Goal: Task Accomplishment & Management: Complete application form

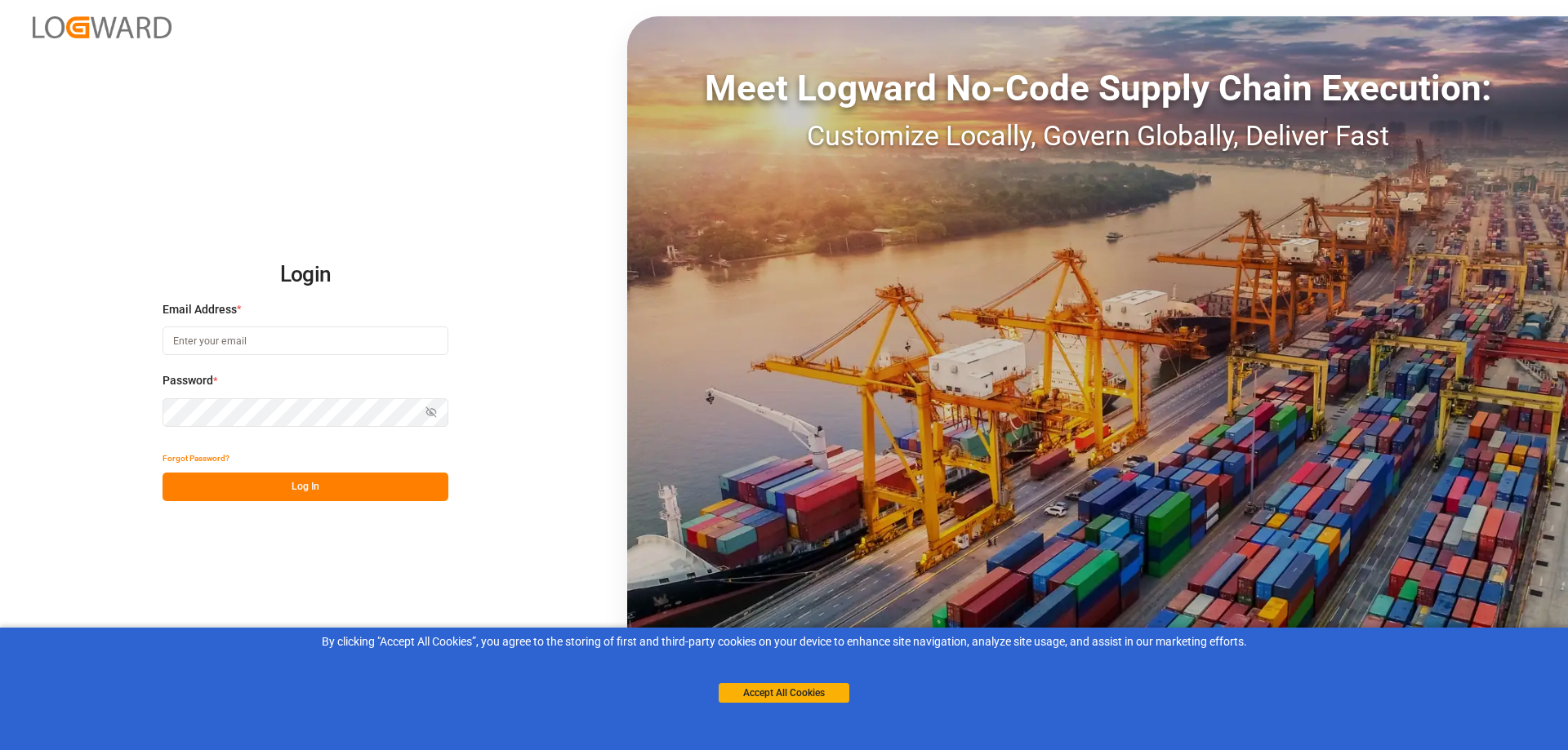
type input "[EMAIL_ADDRESS][DOMAIN_NAME]"
click at [300, 487] on button "Log In" at bounding box center [305, 487] width 286 height 29
type input "[EMAIL_ADDRESS][DOMAIN_NAME]"
click at [300, 487] on button "Log In" at bounding box center [305, 487] width 286 height 29
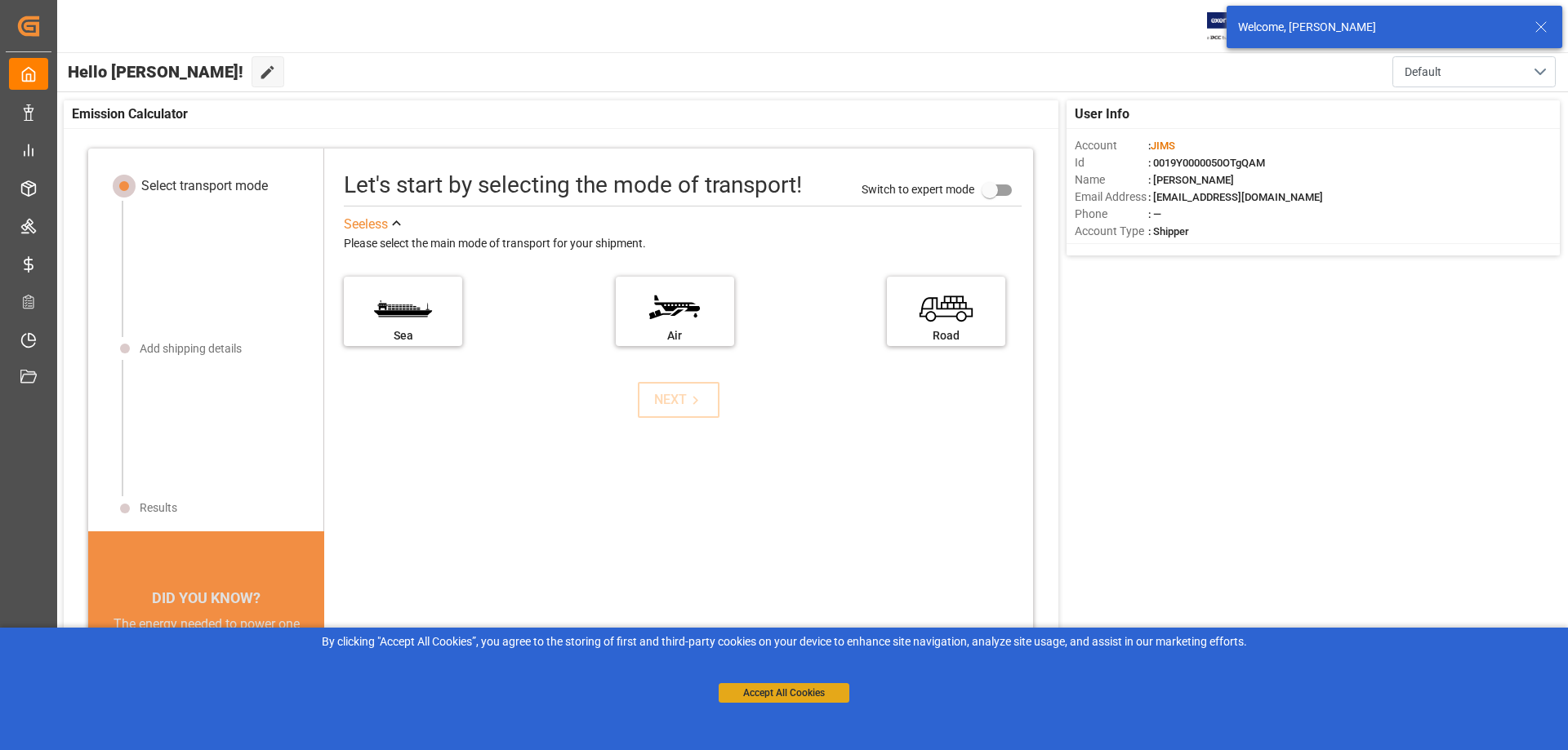
click at [751, 702] on button "Accept All Cookies" at bounding box center [784, 693] width 131 height 20
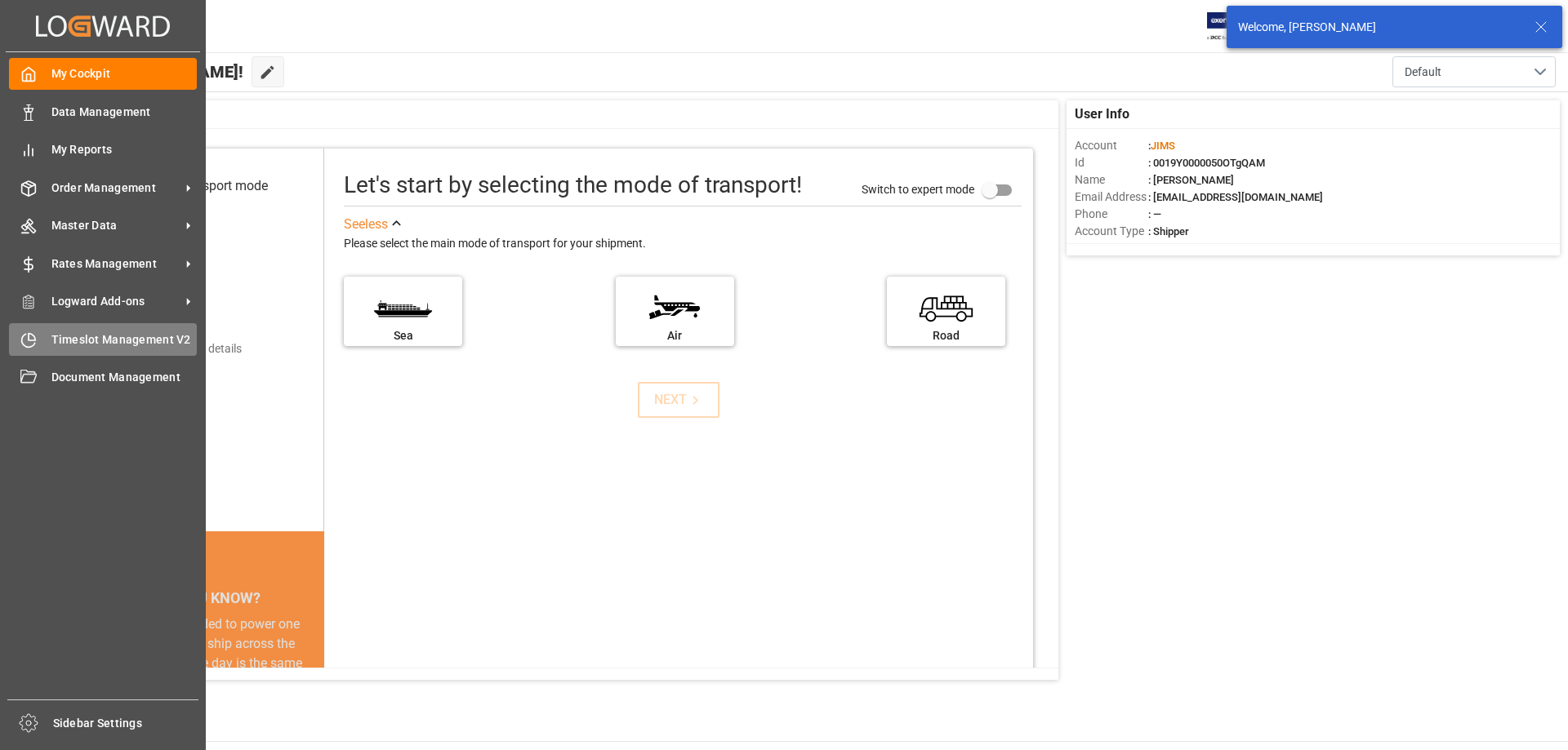
click at [24, 332] on icon at bounding box center [28, 340] width 16 height 16
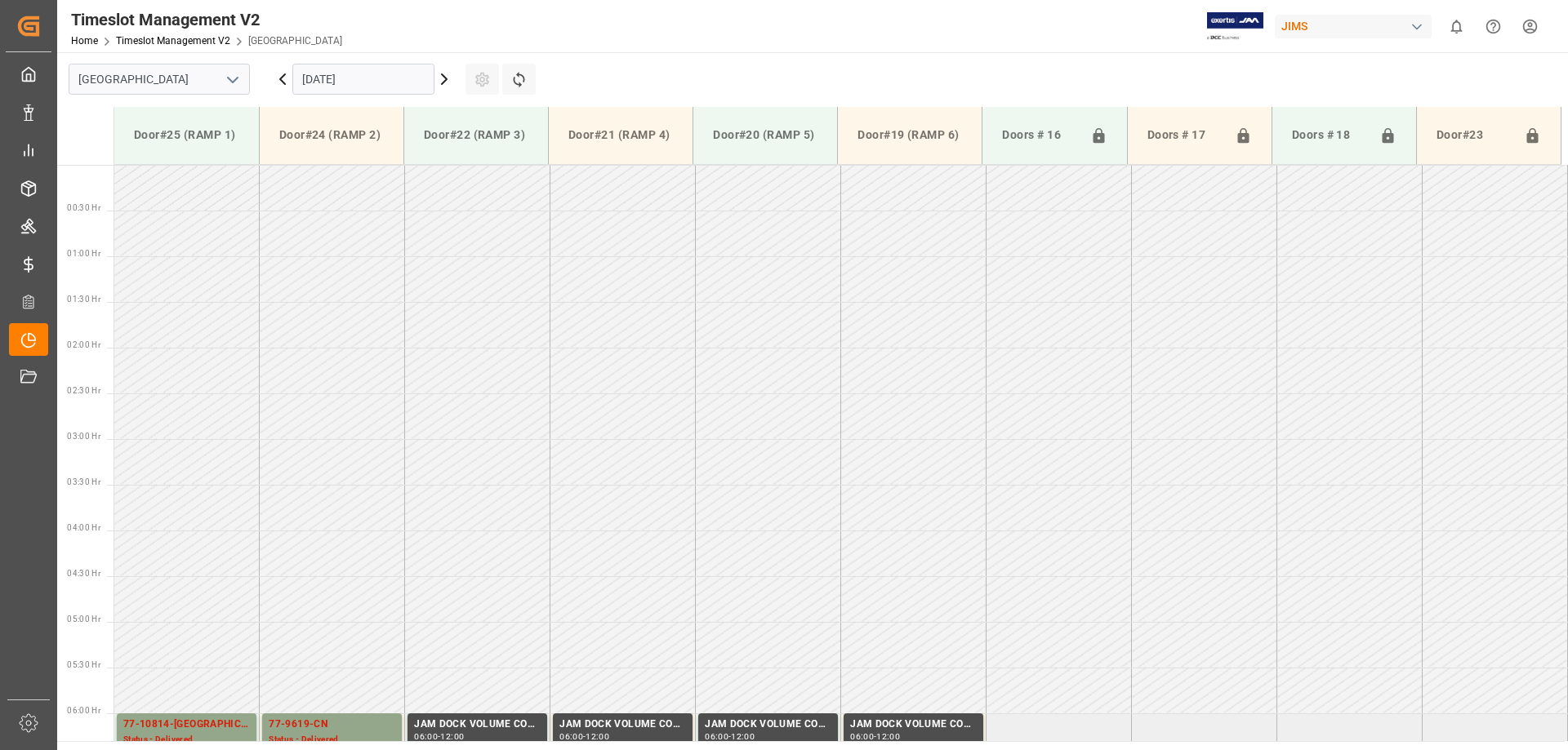
scroll to position [905, 0]
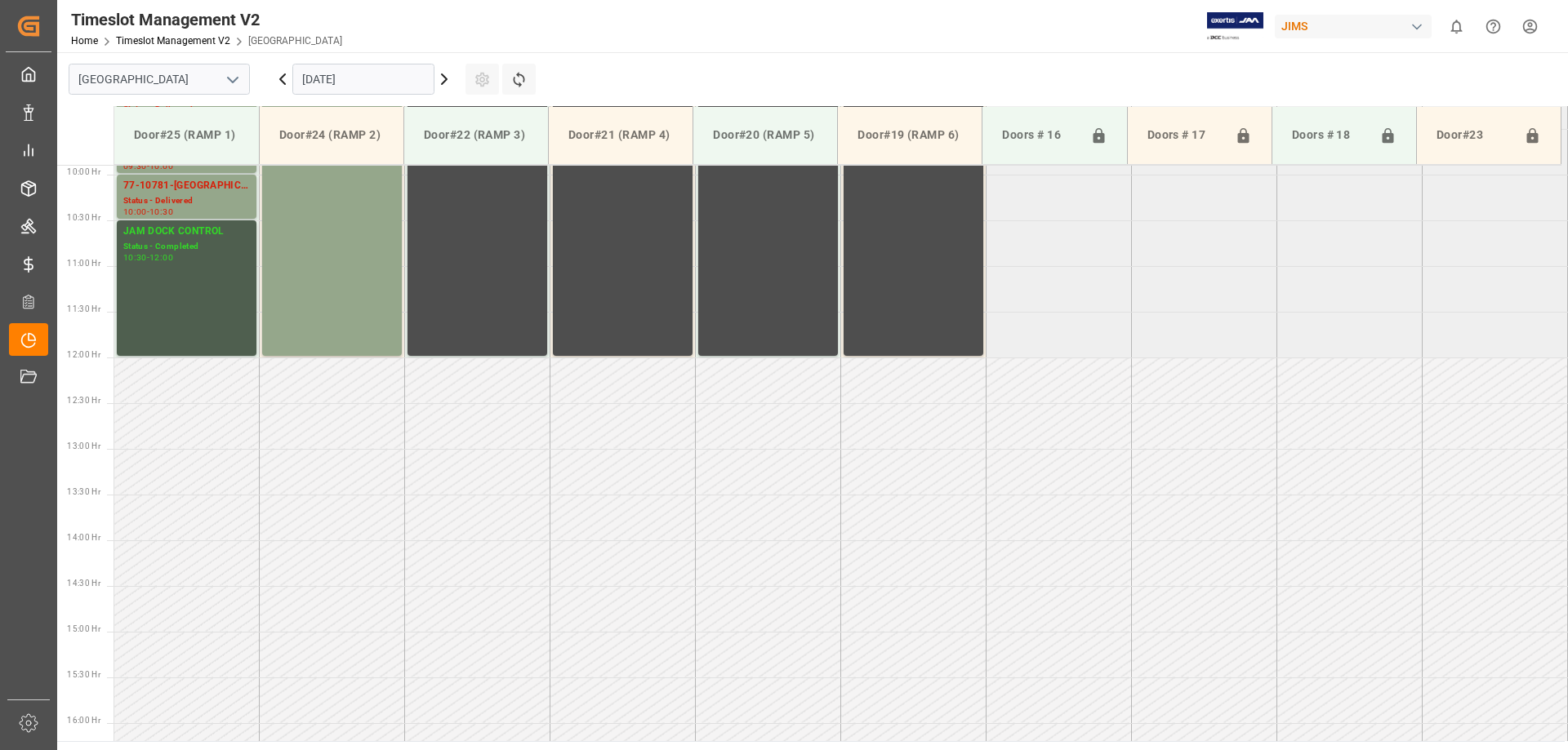
click at [351, 87] on input "[DATE]" at bounding box center [363, 79] width 142 height 31
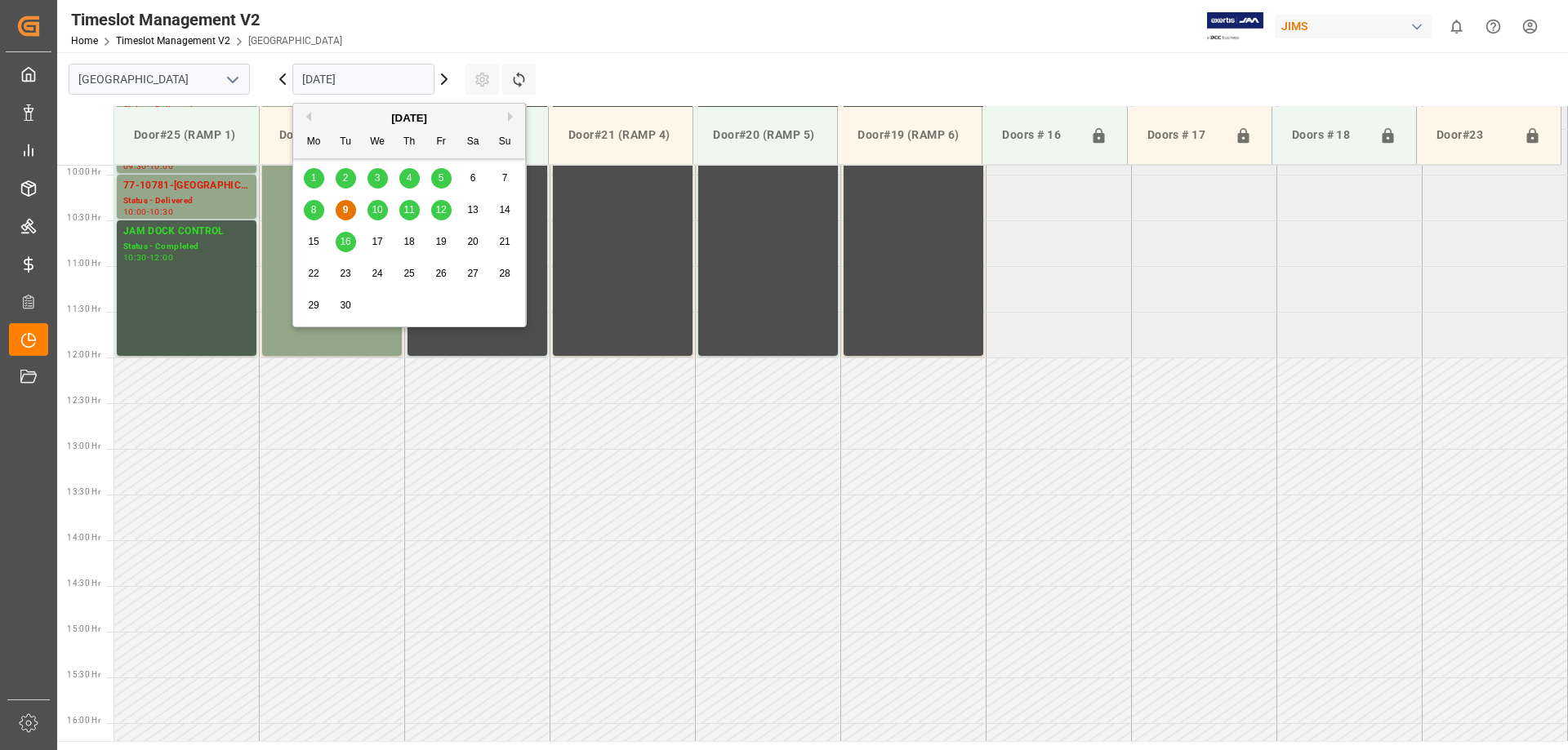
click at [377, 205] on span "10" at bounding box center [377, 209] width 10 height 11
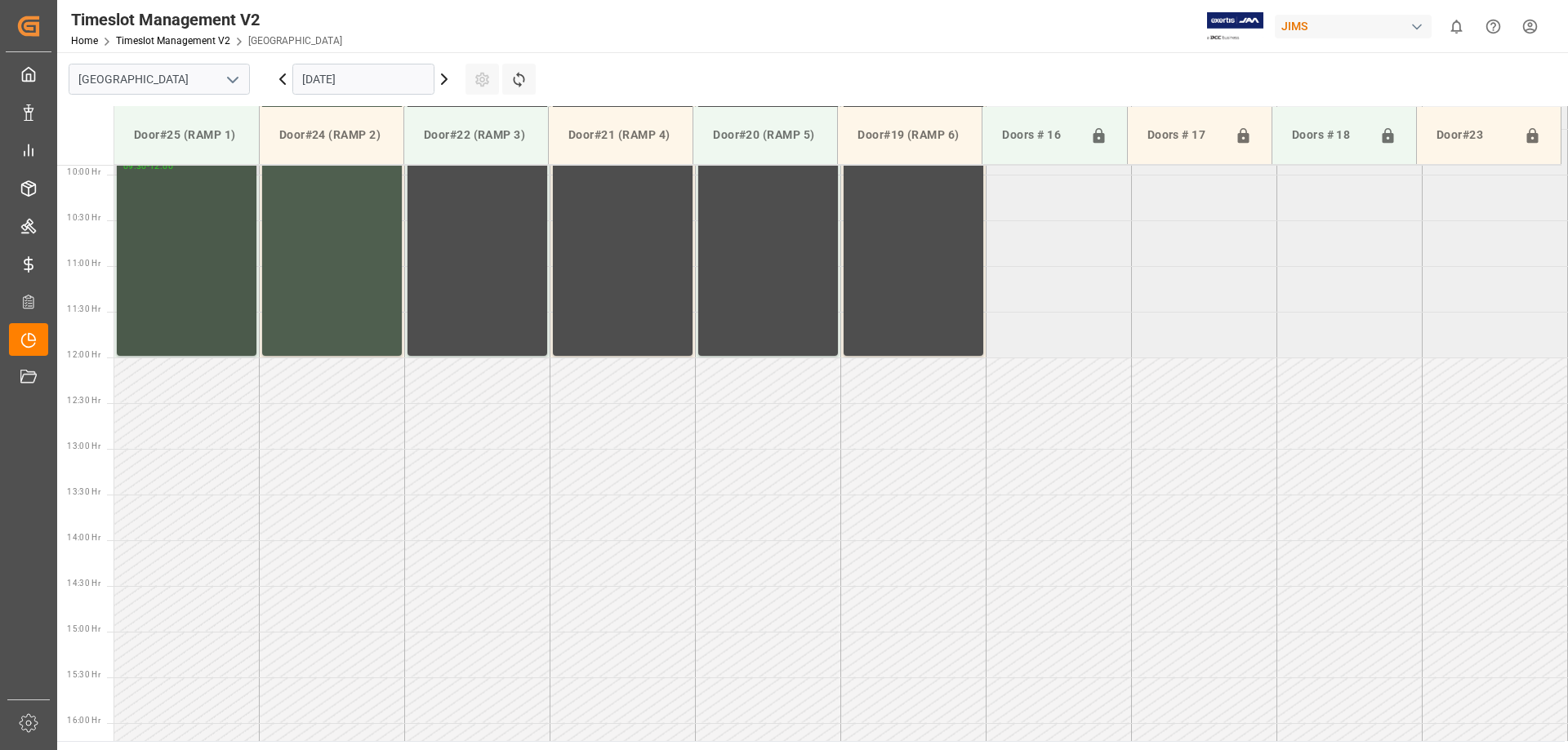
scroll to position [578, 0]
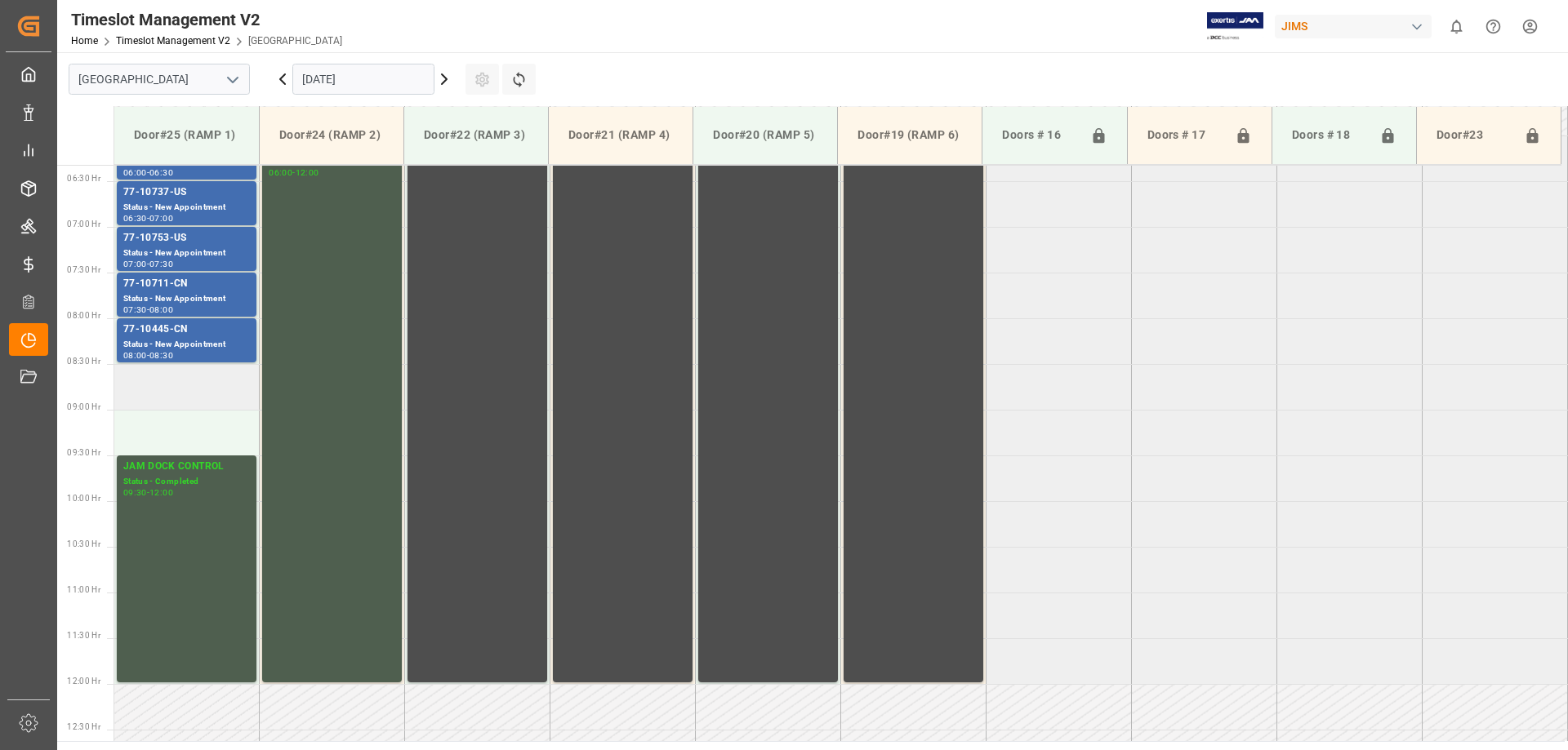
click at [173, 389] on td at bounding box center [186, 387] width 145 height 46
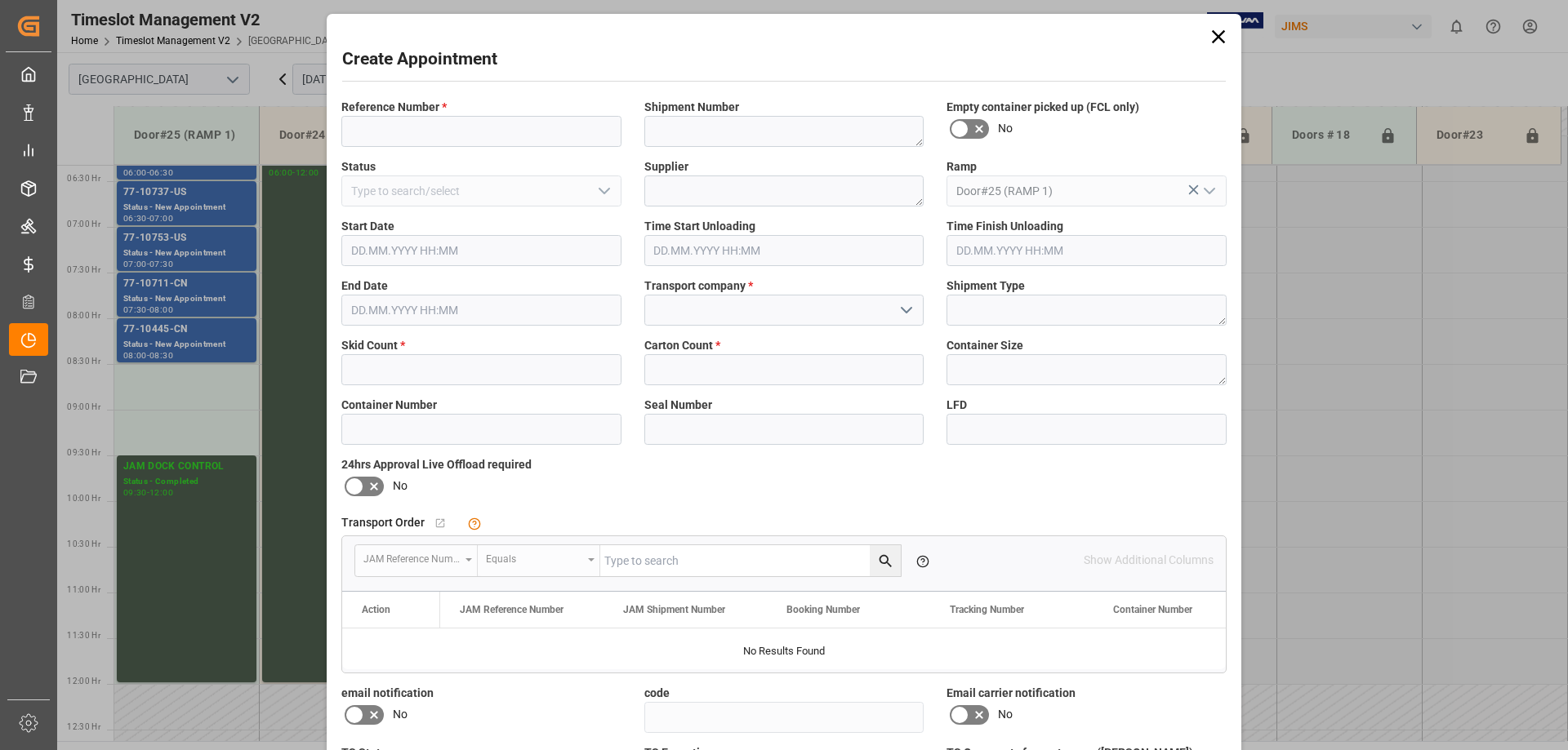
type input "[DATE] 08:30"
type input "[DATE] 09:00"
click at [403, 121] on input at bounding box center [480, 131] width 280 height 31
drag, startPoint x: 500, startPoint y: 130, endPoint x: 247, endPoint y: 123, distance: 253.1
click at [247, 123] on div "Create Appointment Reference Number * RHYTHM BAND RBI MUSIC Shipment Number Emp…" at bounding box center [784, 375] width 1568 height 750
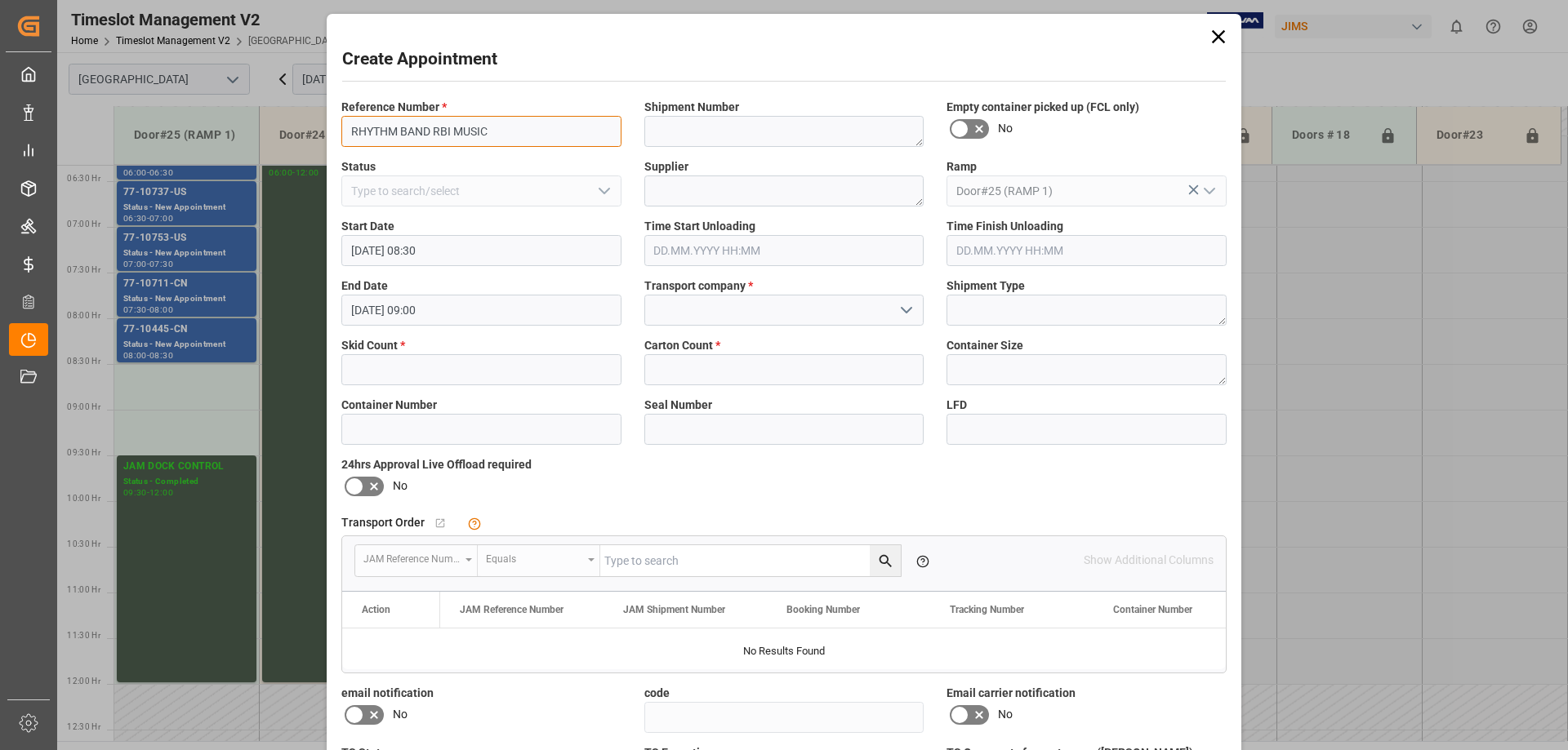
type input "RHYTHM BAND RBI MUSIC"
click at [696, 192] on textarea at bounding box center [784, 190] width 280 height 31
paste textarea "RHYTHM BAND RBI MUSIC"
type textarea "RHYTHM BAND RBI MUSIC"
drag, startPoint x: 508, startPoint y: 122, endPoint x: 236, endPoint y: 105, distance: 272.5
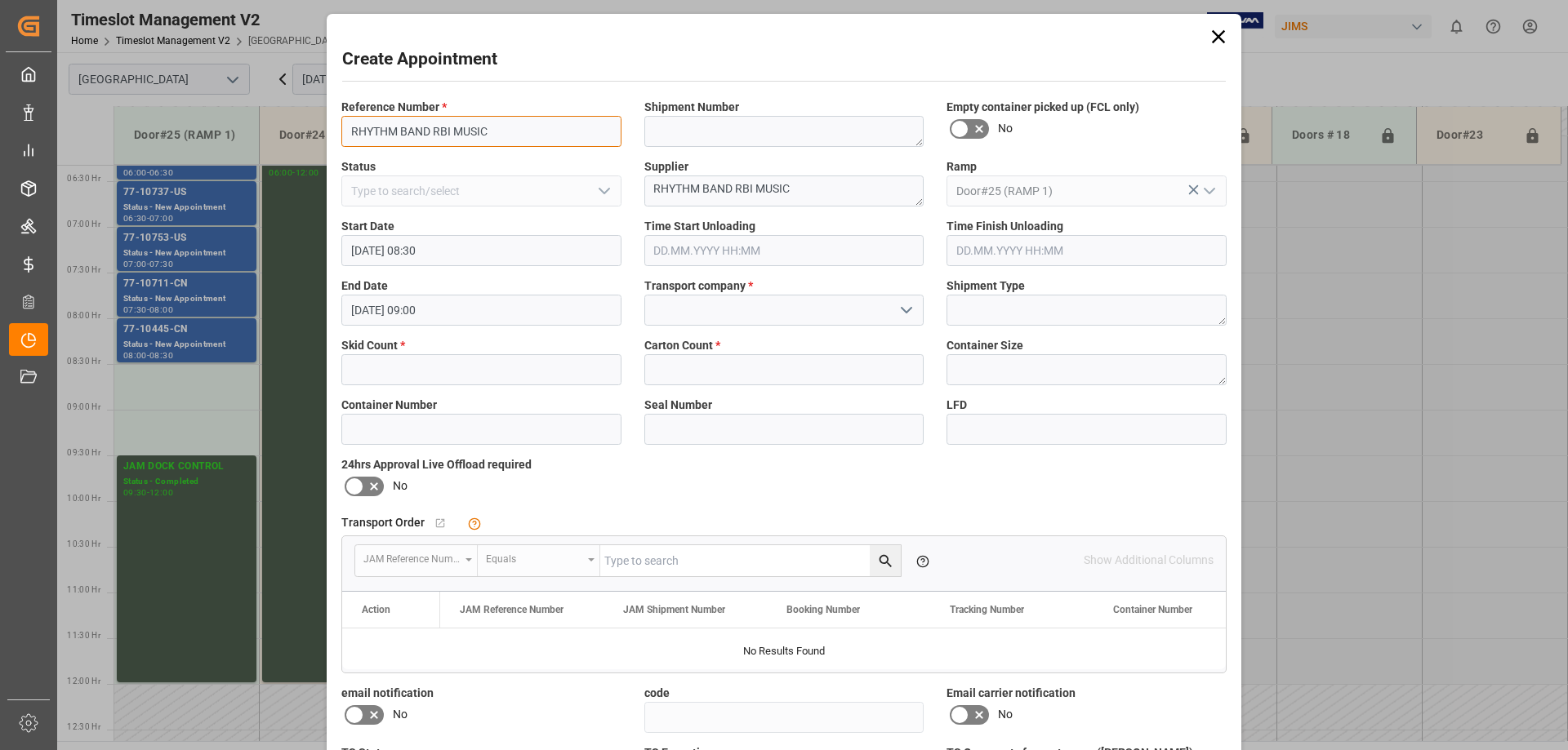
click at [236, 105] on div "Create Appointment Reference Number * RHYTHM BAND RBI MUSIC Shipment Number Emp…" at bounding box center [784, 375] width 1568 height 750
type input "77-10782-[GEOGRAPHIC_DATA]"
click at [712, 116] on textarea at bounding box center [784, 131] width 280 height 31
type textarea "C1401819"
click at [428, 363] on input "text" at bounding box center [480, 370] width 280 height 31
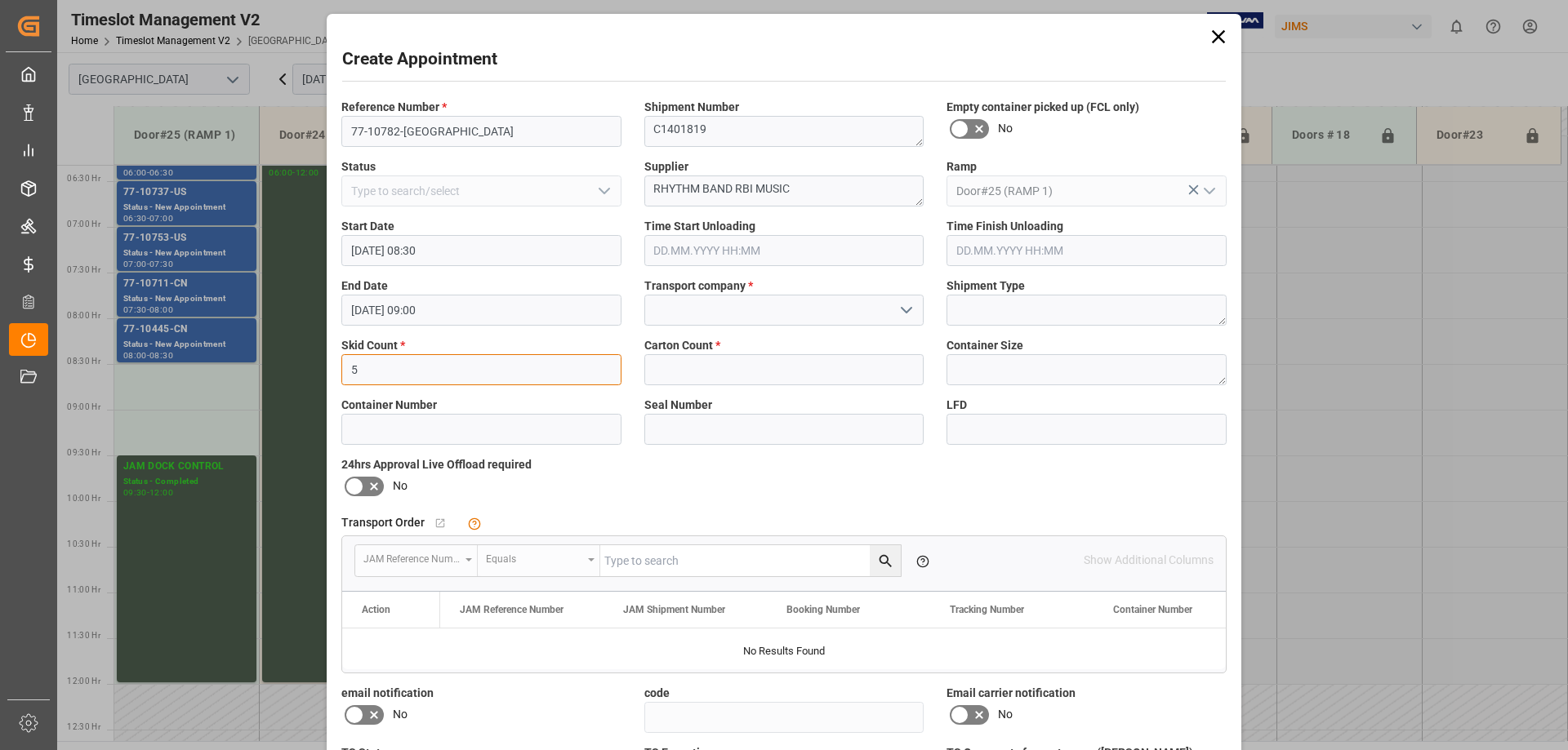
type input "5"
type input "1369"
click at [700, 304] on input at bounding box center [784, 310] width 280 height 31
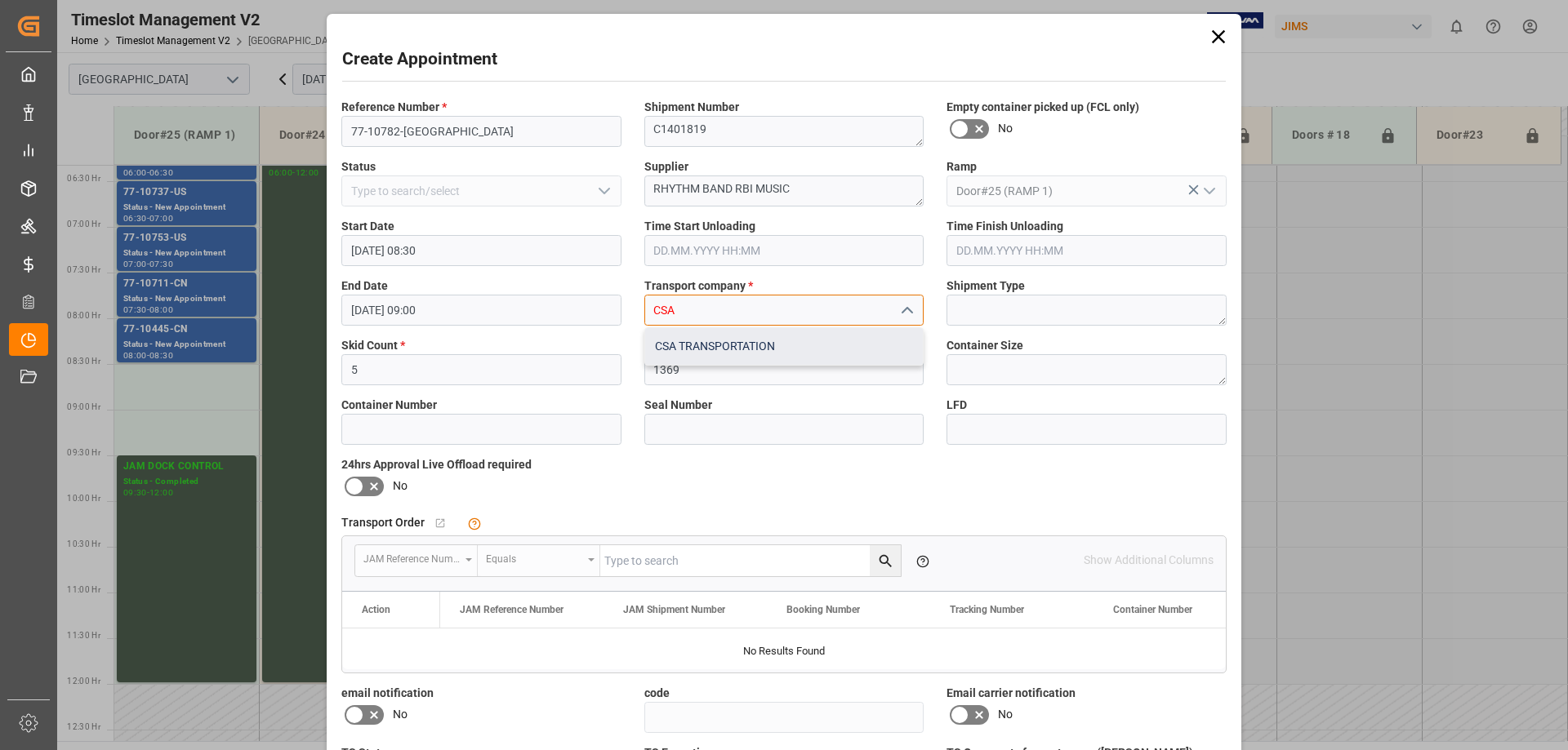
click at [682, 349] on div "CSA TRANSPORTATION" at bounding box center [784, 346] width 278 height 37
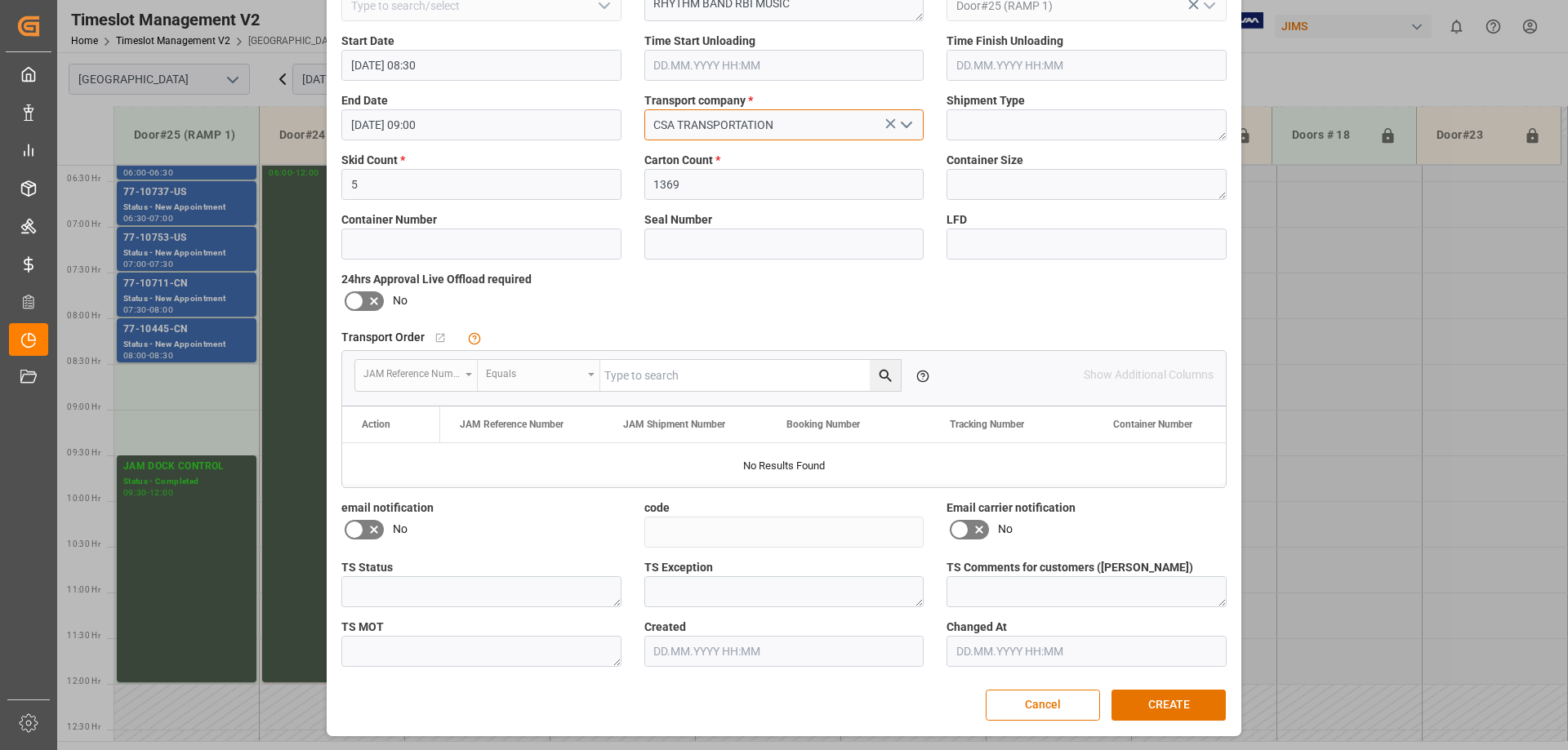
type input "CSA TRANSPORTATION"
click at [360, 528] on icon at bounding box center [354, 530] width 20 height 20
click at [0, 0] on input "checkbox" at bounding box center [0, 0] width 0 height 0
click at [959, 531] on icon at bounding box center [959, 530] width 20 height 20
click at [0, 0] on input "checkbox" at bounding box center [0, 0] width 0 height 0
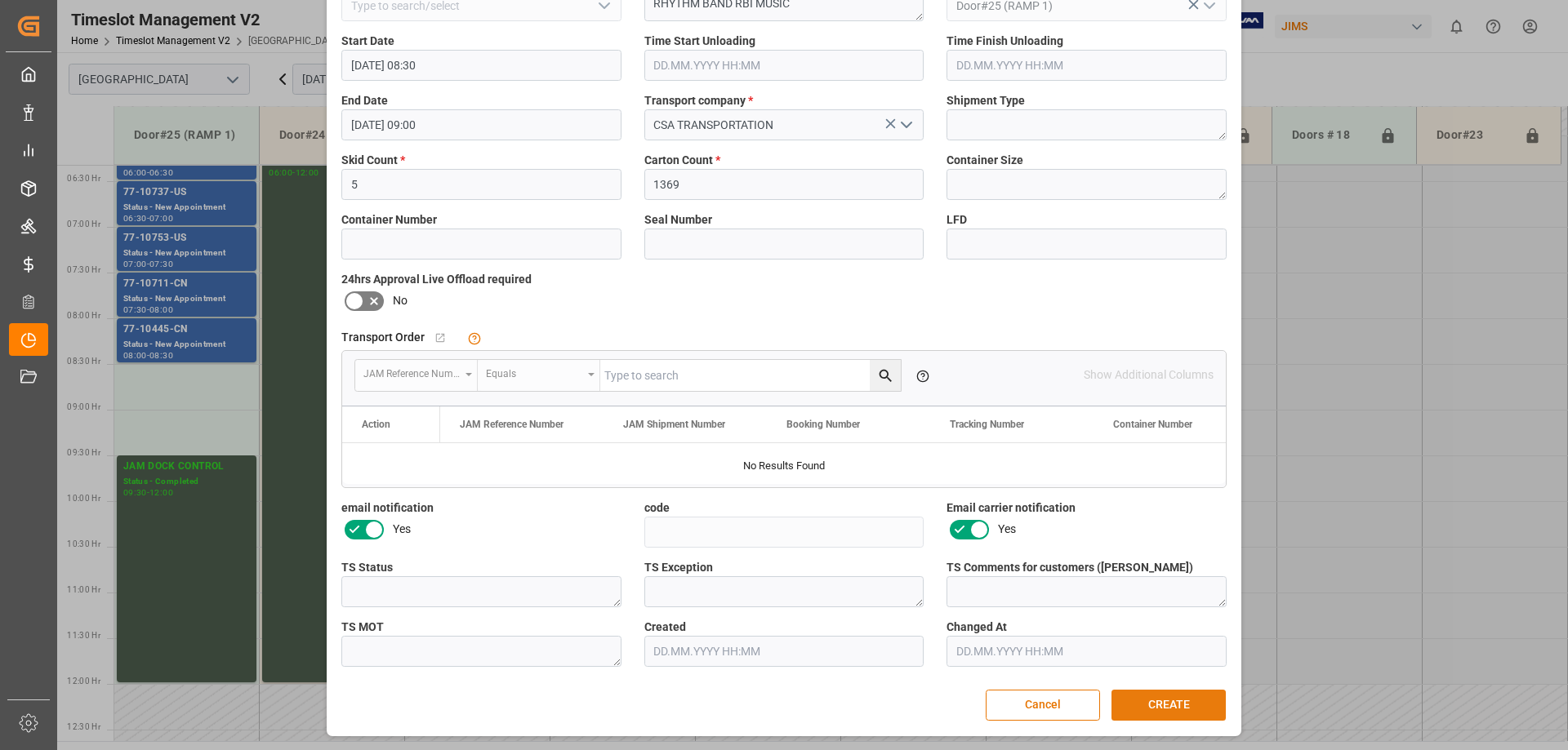
click at [1167, 701] on button "CREATE" at bounding box center [1168, 705] width 114 height 31
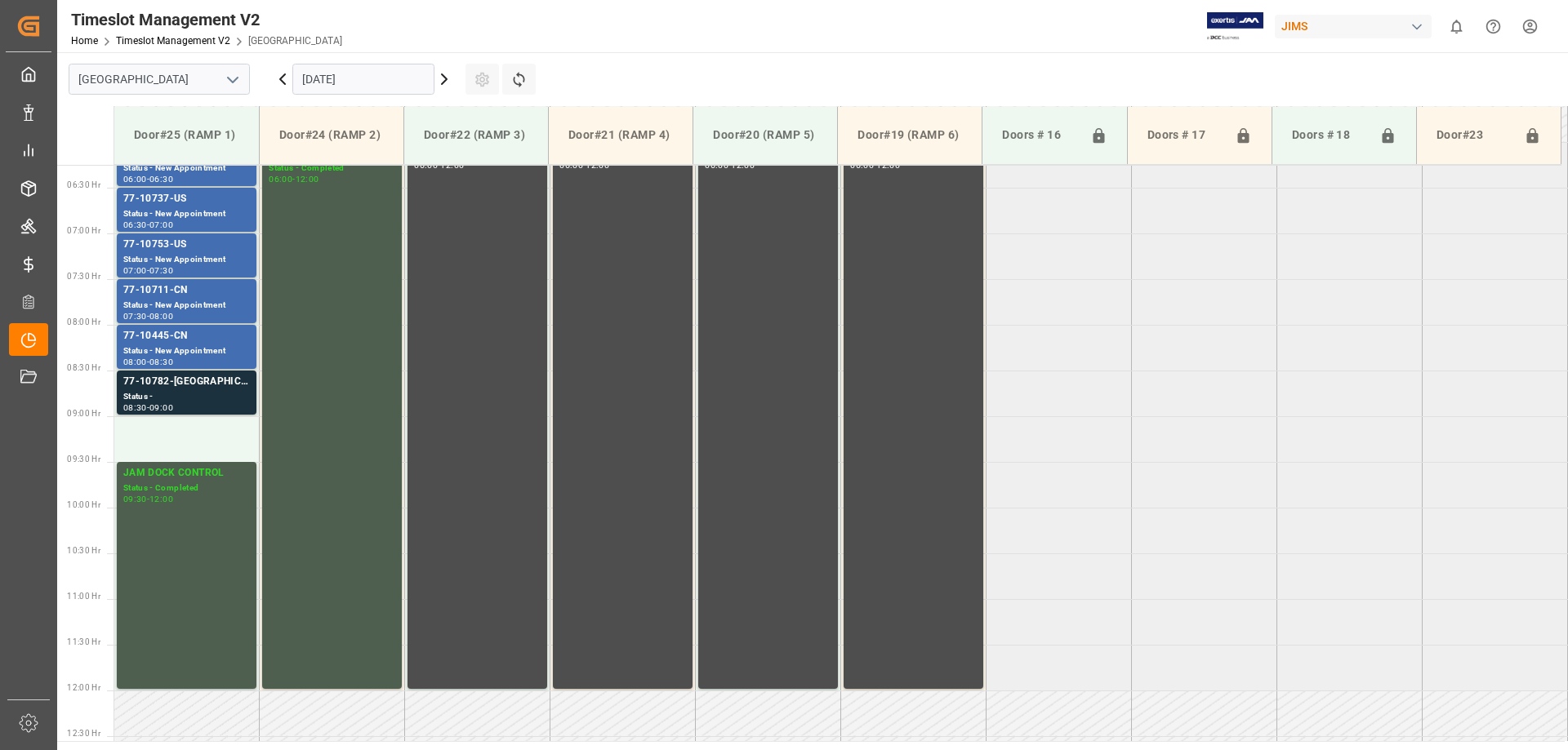
scroll to position [653, 0]
